Goal: Transaction & Acquisition: Purchase product/service

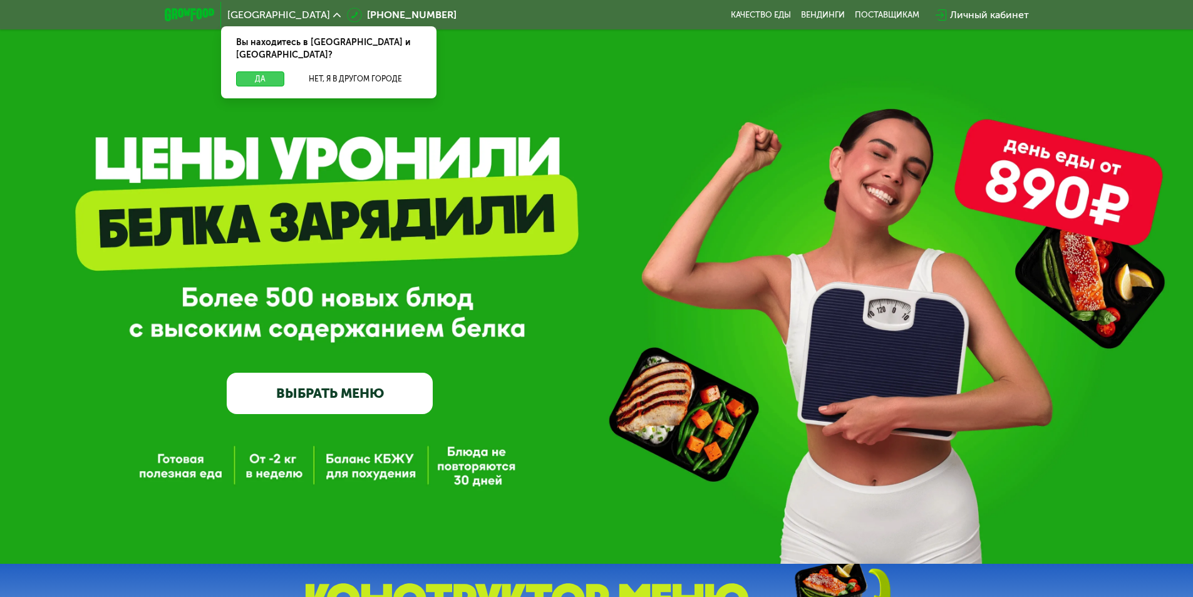
click at [274, 71] on button "Да" at bounding box center [260, 78] width 48 height 15
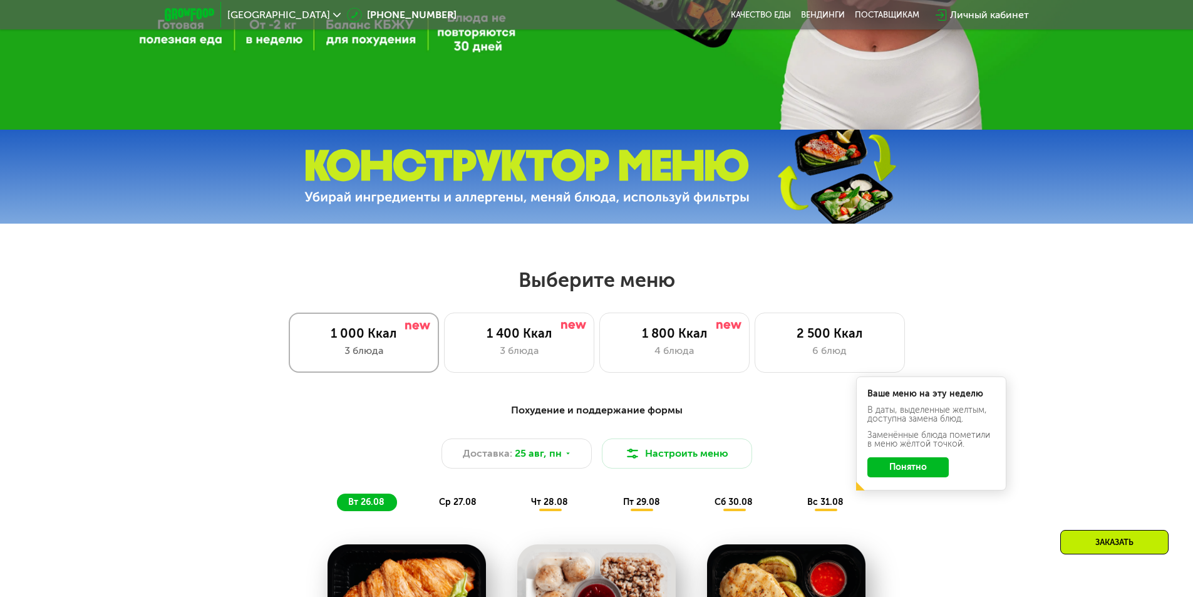
scroll to position [439, 0]
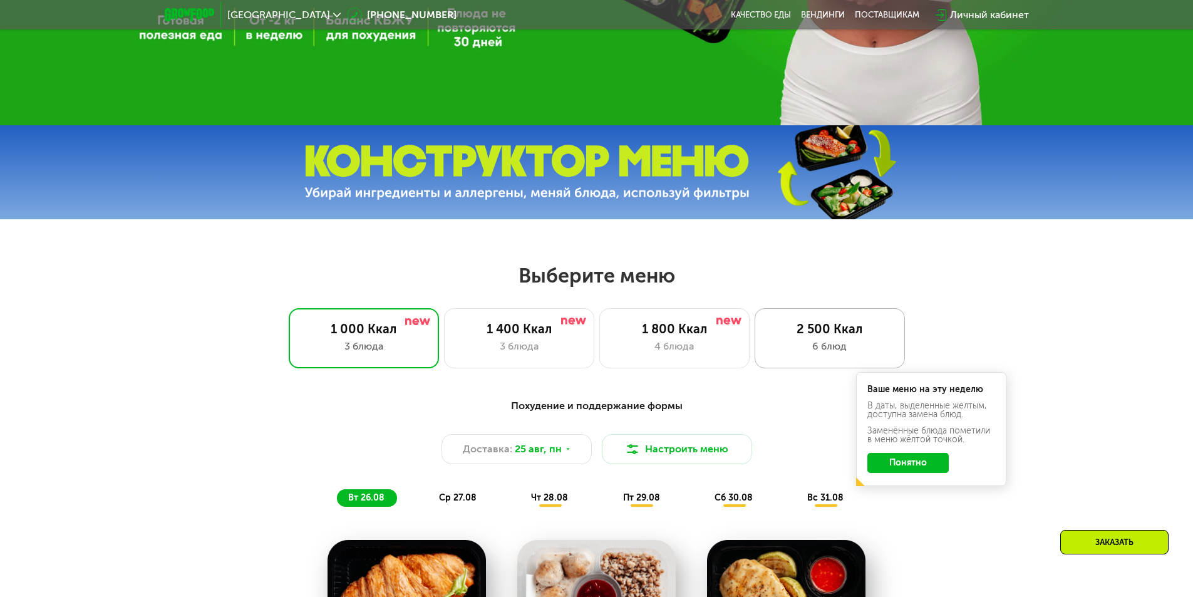
click at [805, 326] on div "2 500 Ккал" at bounding box center [830, 328] width 124 height 15
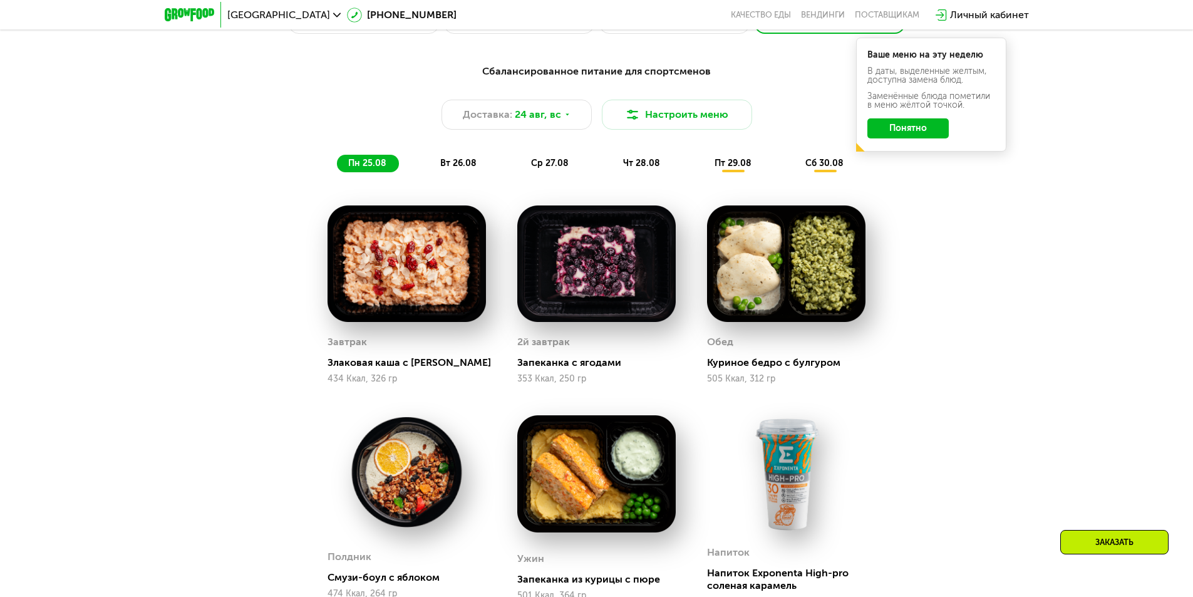
scroll to position [752, 0]
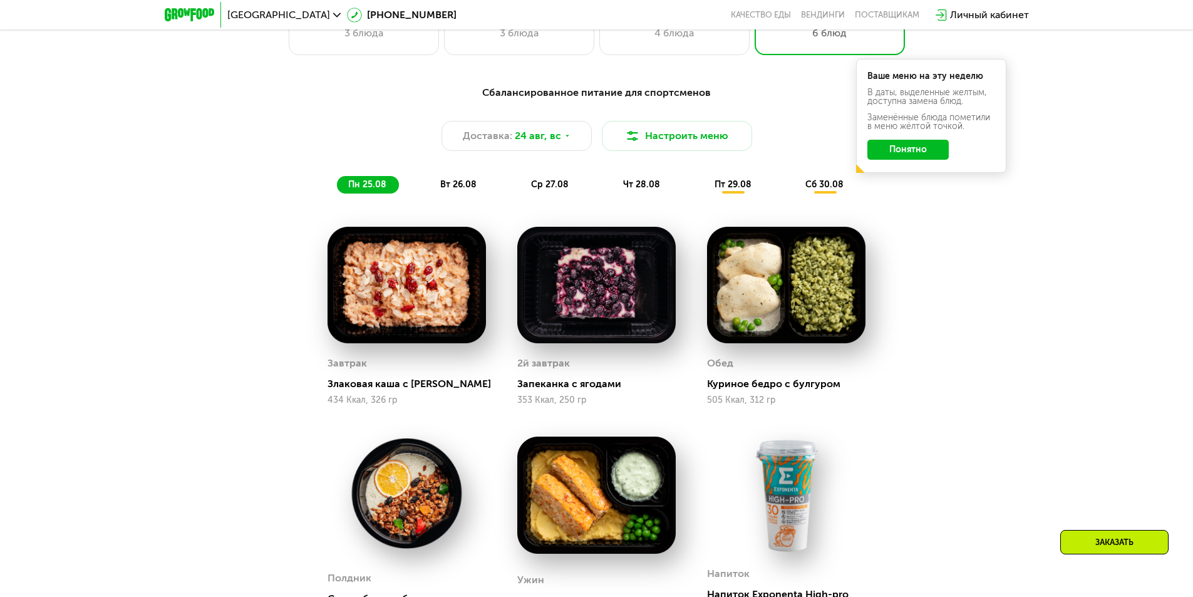
click at [462, 190] on span "вт 26.08" at bounding box center [458, 184] width 36 height 11
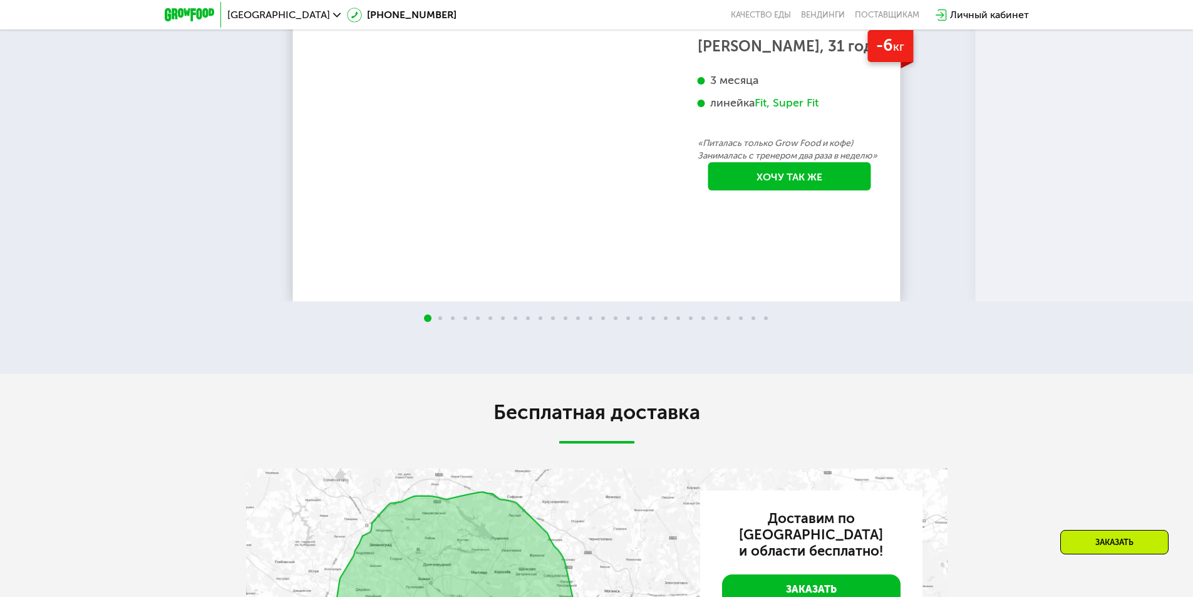
scroll to position [2572, 0]
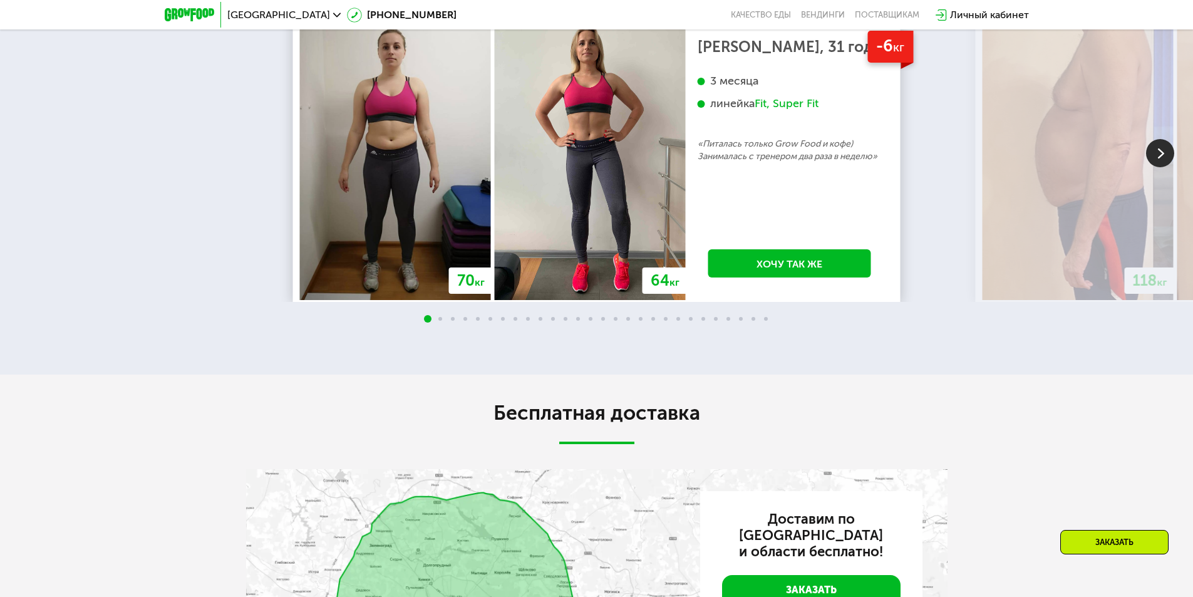
click at [1168, 167] on img at bounding box center [1160, 153] width 28 height 28
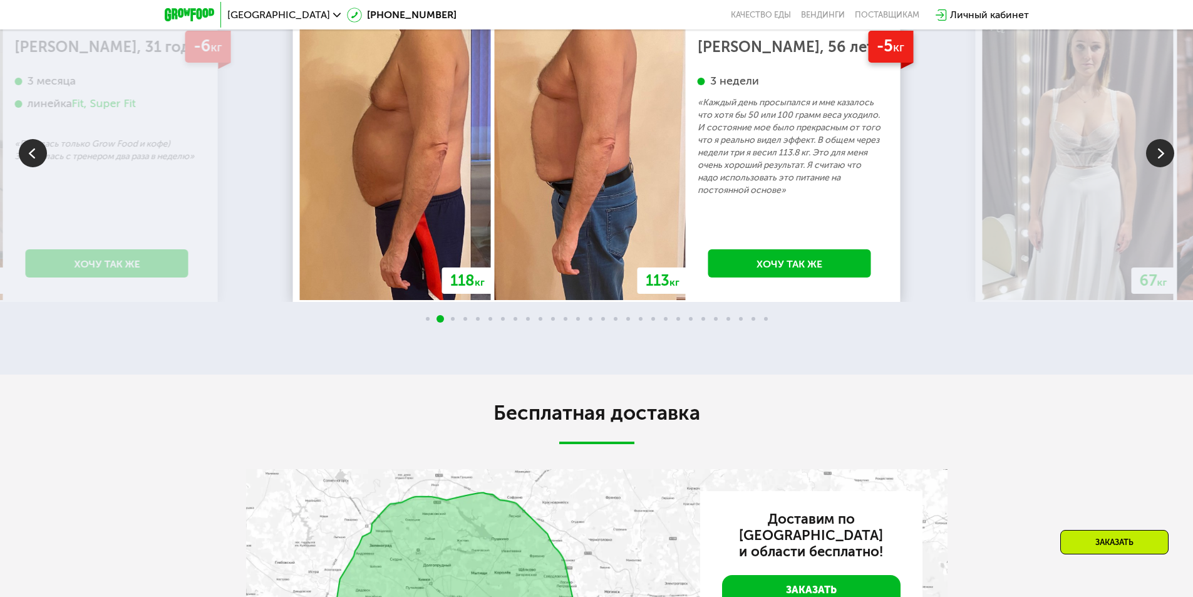
click at [1165, 167] on img at bounding box center [1160, 153] width 28 height 28
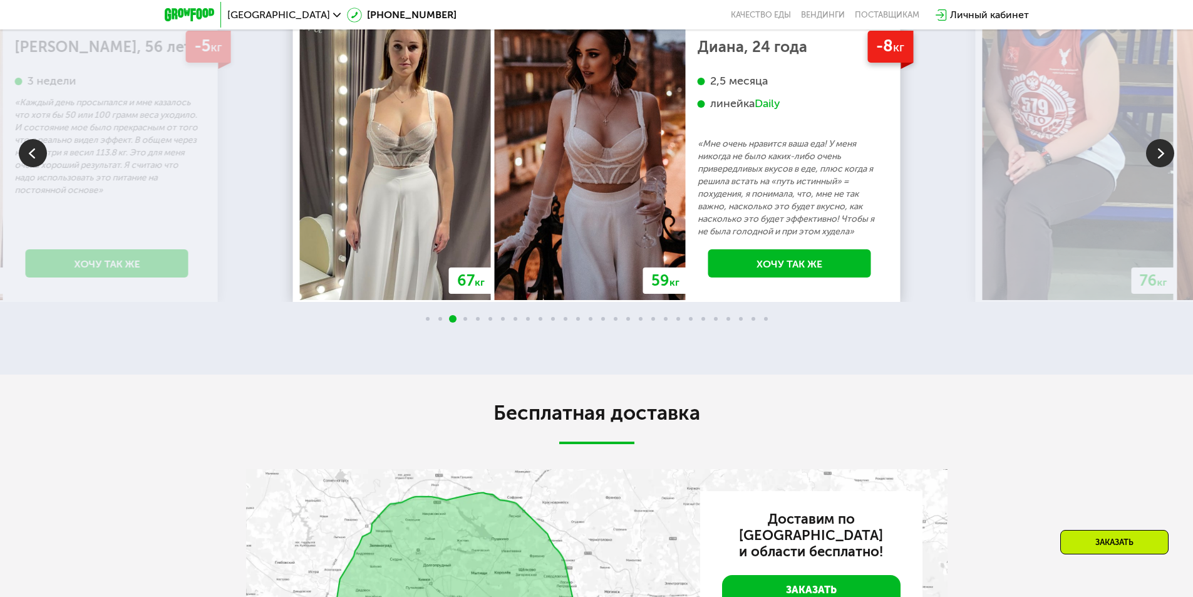
click at [1165, 167] on img at bounding box center [1160, 153] width 28 height 28
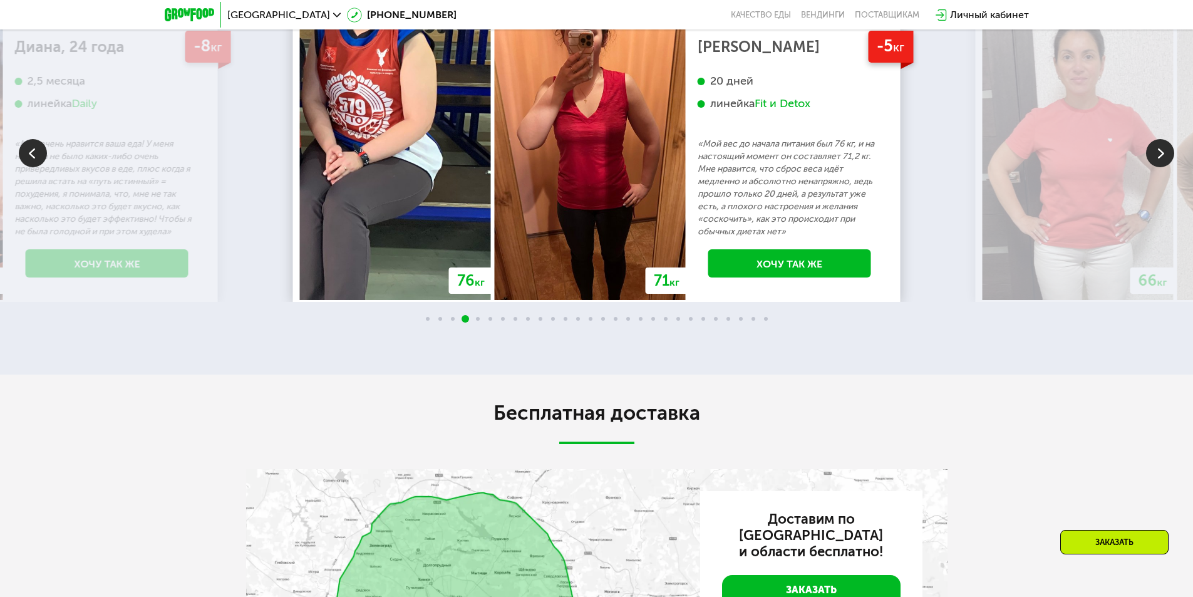
click at [1165, 167] on img at bounding box center [1160, 153] width 28 height 28
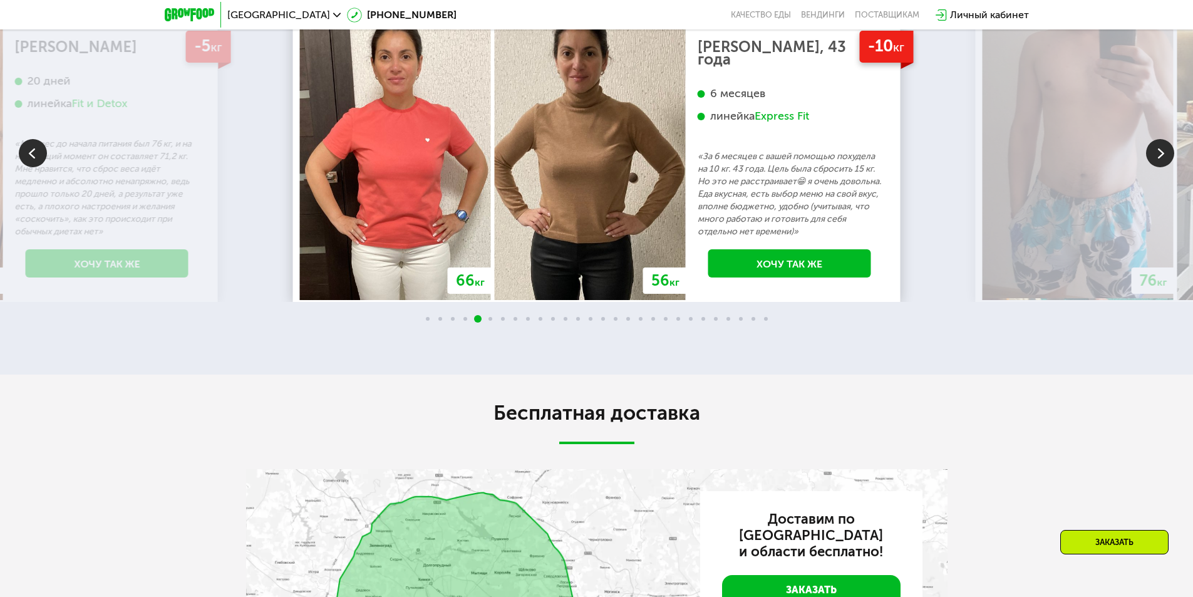
click at [1165, 167] on img at bounding box center [1160, 153] width 28 height 28
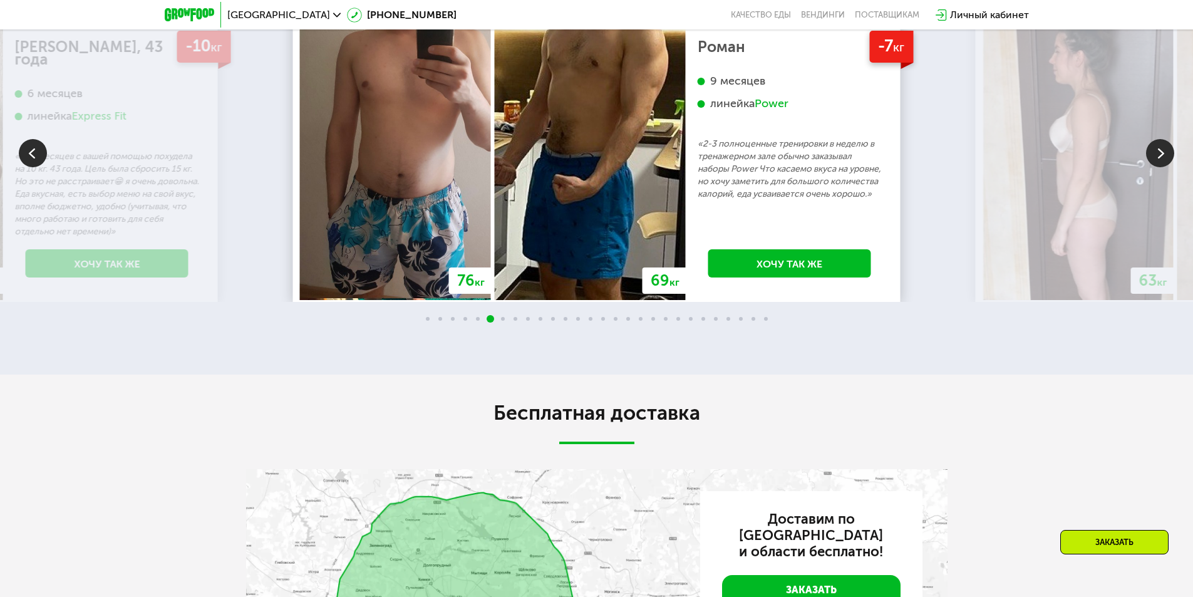
click at [1165, 167] on img at bounding box center [1160, 153] width 28 height 28
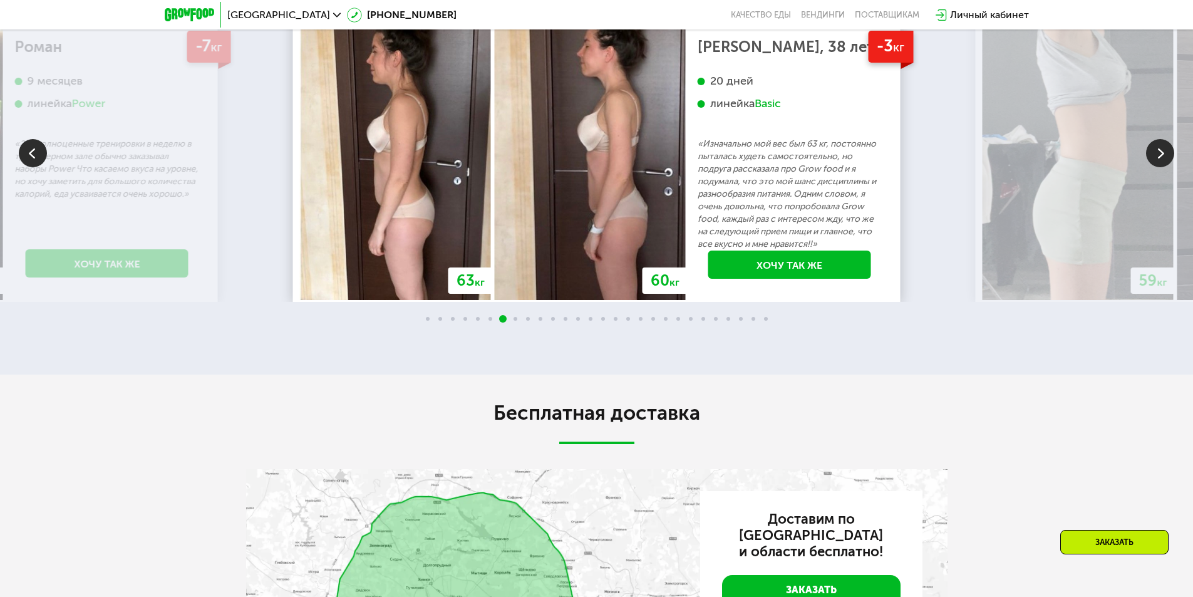
click at [1165, 167] on img at bounding box center [1160, 153] width 28 height 28
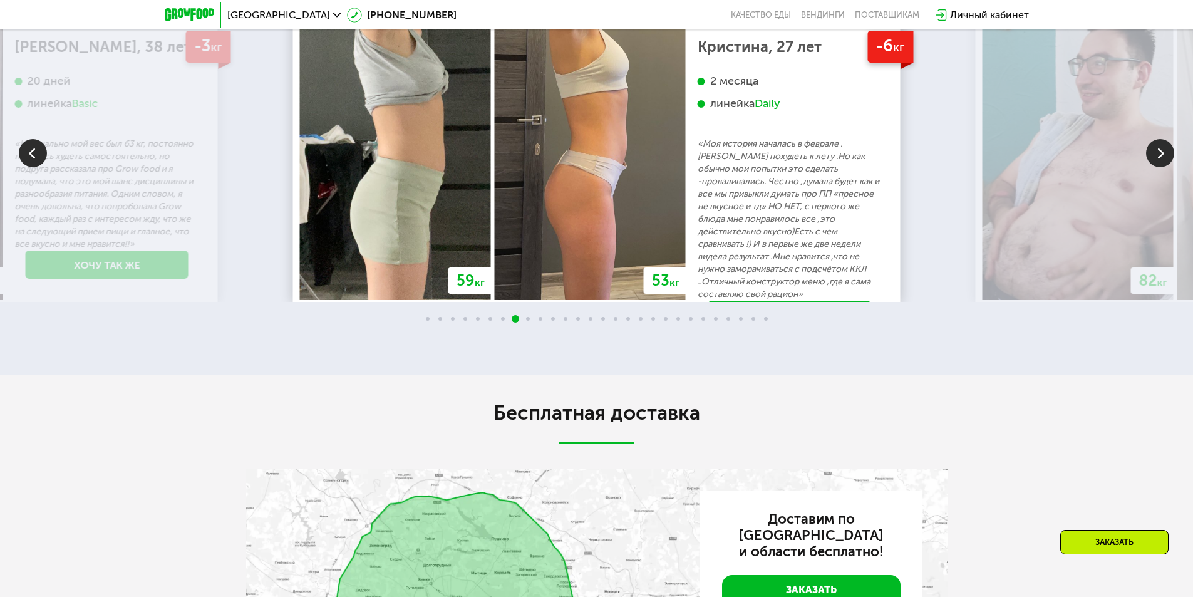
click at [1165, 167] on img at bounding box center [1160, 153] width 28 height 28
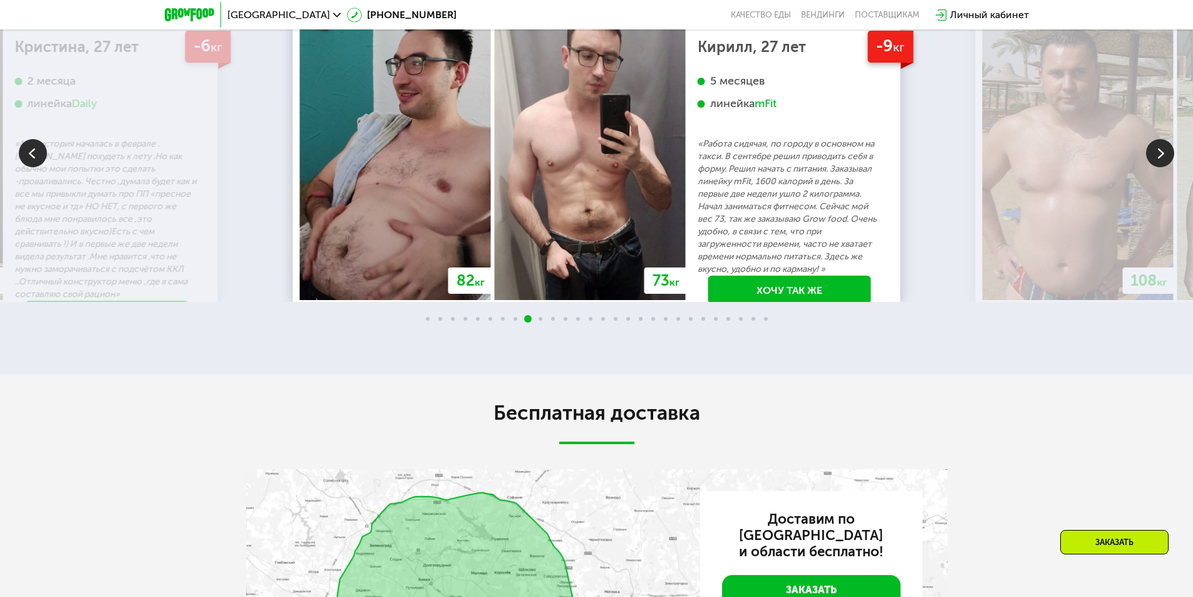
click at [1165, 167] on img at bounding box center [1160, 153] width 28 height 28
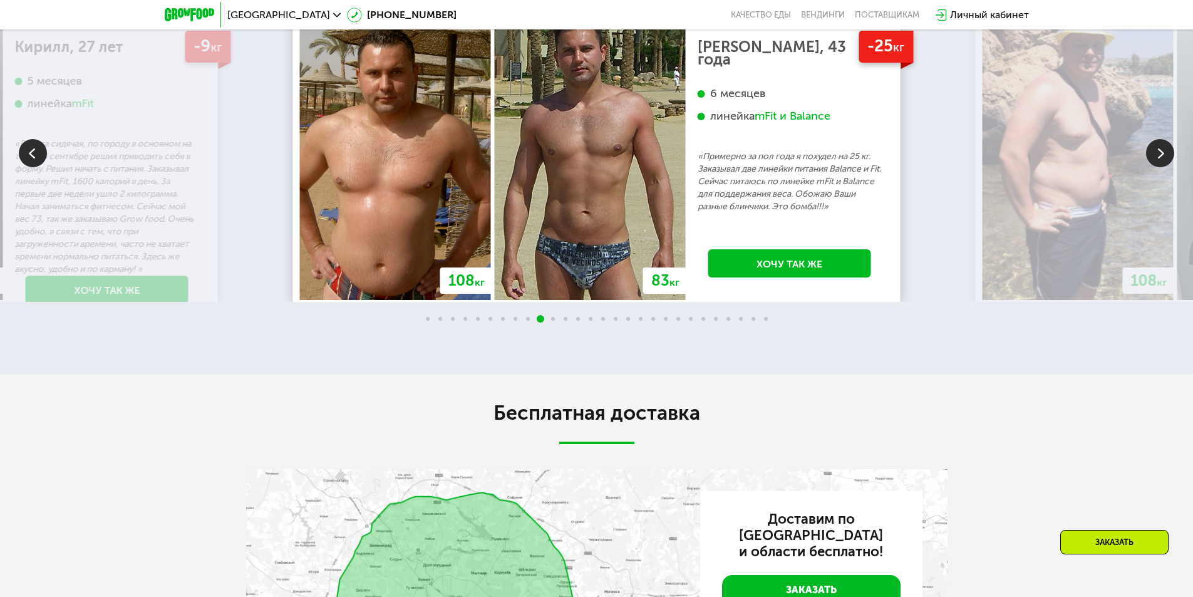
click at [1165, 167] on img at bounding box center [1160, 153] width 28 height 28
